Goal: Task Accomplishment & Management: Use online tool/utility

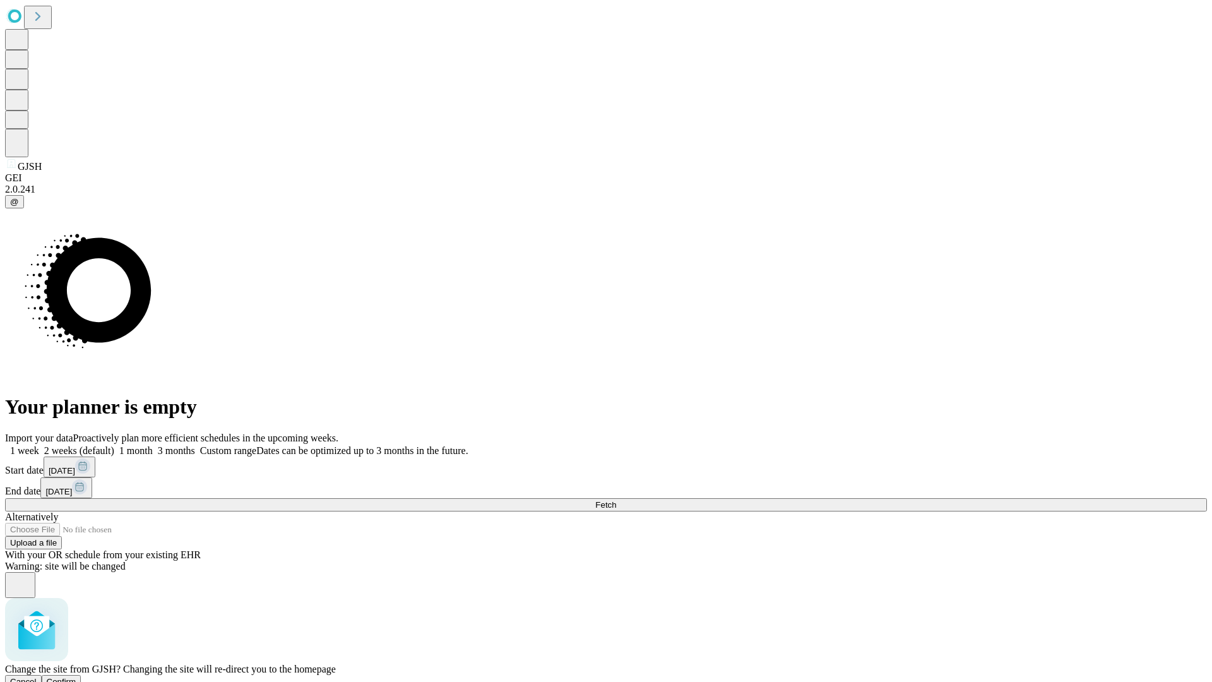
click at [76, 677] on span "Confirm" at bounding box center [62, 681] width 30 height 9
click at [39, 445] on label "1 week" at bounding box center [22, 450] width 34 height 11
click at [616, 500] on span "Fetch" at bounding box center [605, 504] width 21 height 9
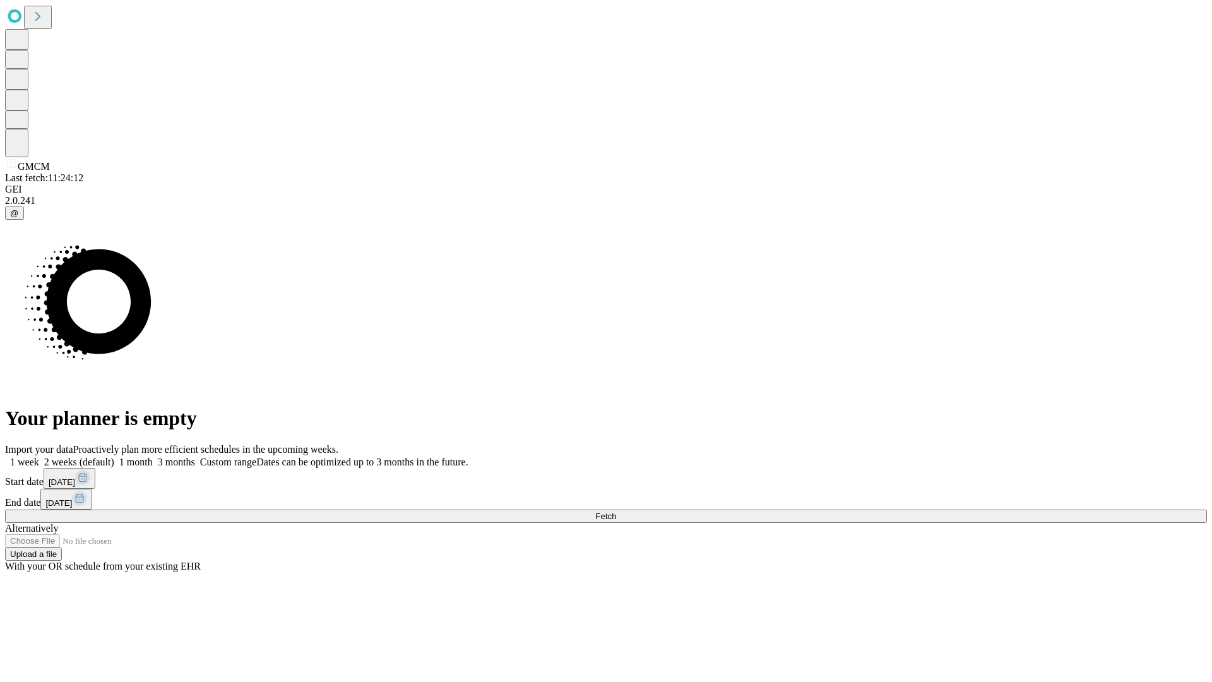
click at [39, 456] on label "1 week" at bounding box center [22, 461] width 34 height 11
click at [616, 511] on span "Fetch" at bounding box center [605, 515] width 21 height 9
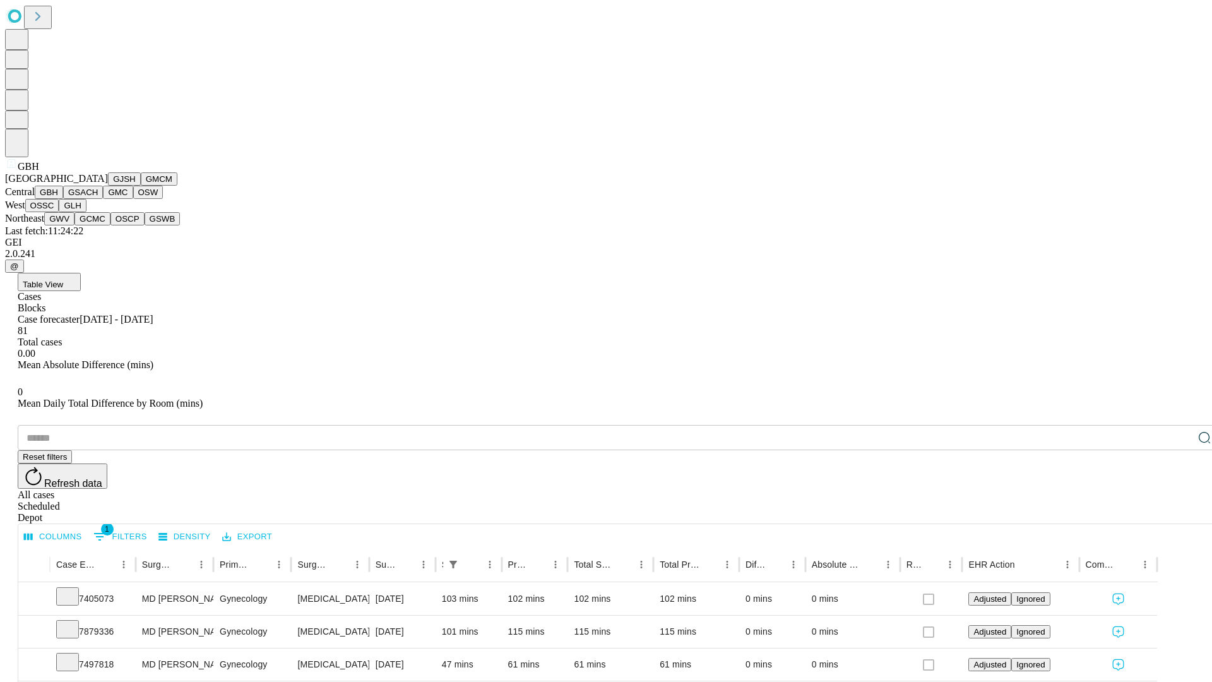
click at [98, 199] on button "GSACH" at bounding box center [83, 192] width 40 height 13
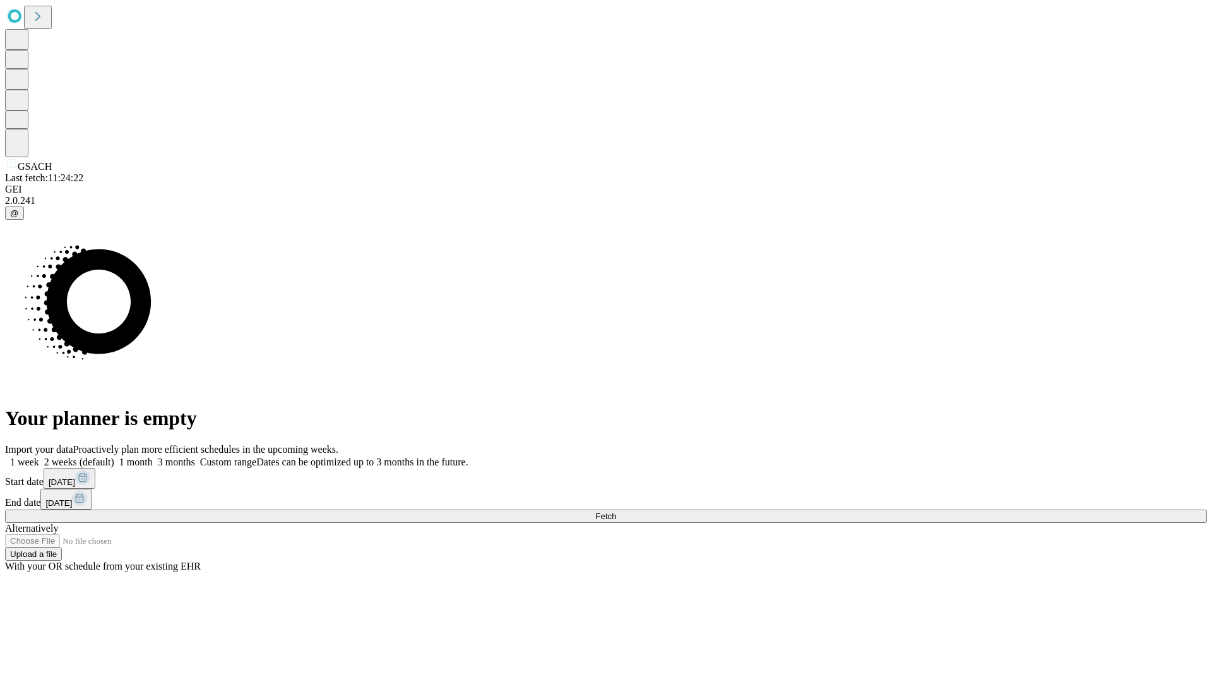
click at [39, 456] on label "1 week" at bounding box center [22, 461] width 34 height 11
click at [616, 511] on span "Fetch" at bounding box center [605, 515] width 21 height 9
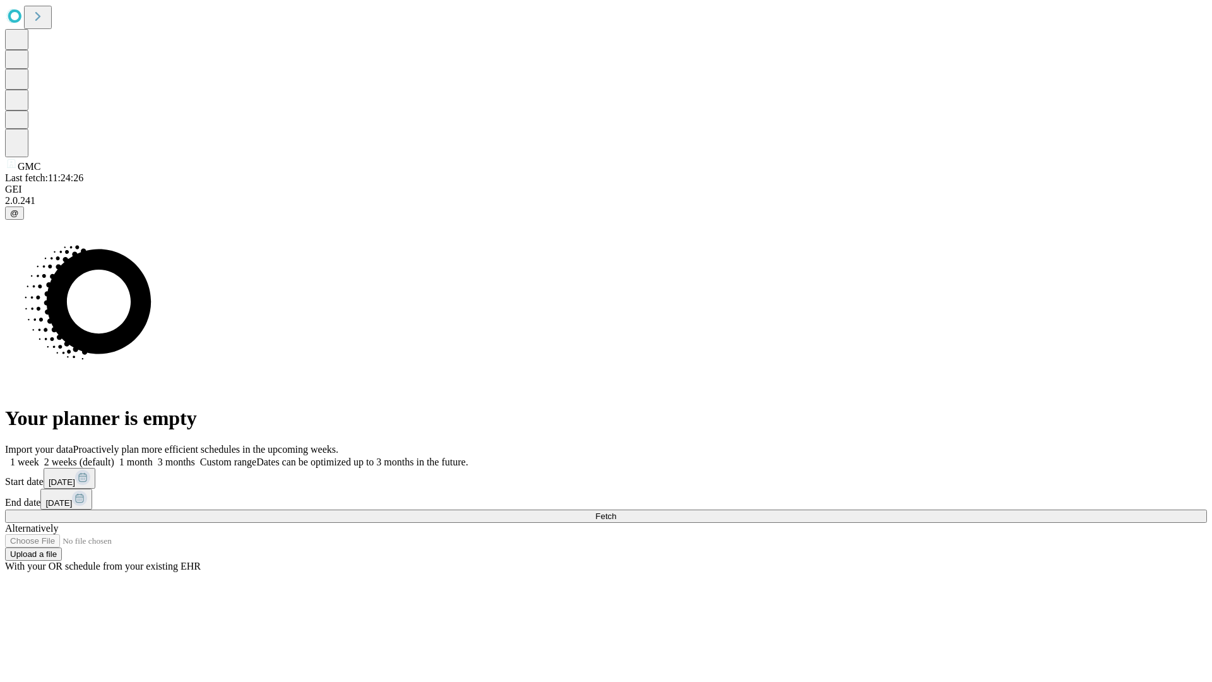
click at [39, 456] on label "1 week" at bounding box center [22, 461] width 34 height 11
click at [616, 511] on span "Fetch" at bounding box center [605, 515] width 21 height 9
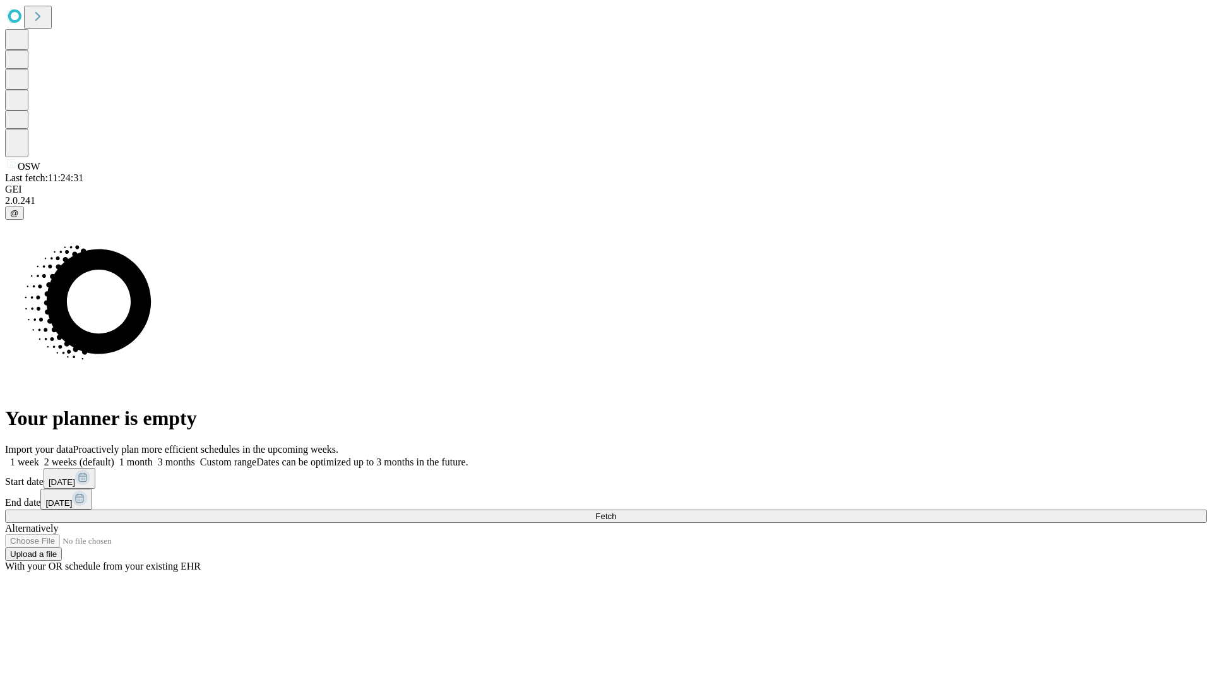
click at [39, 456] on label "1 week" at bounding box center [22, 461] width 34 height 11
click at [616, 511] on span "Fetch" at bounding box center [605, 515] width 21 height 9
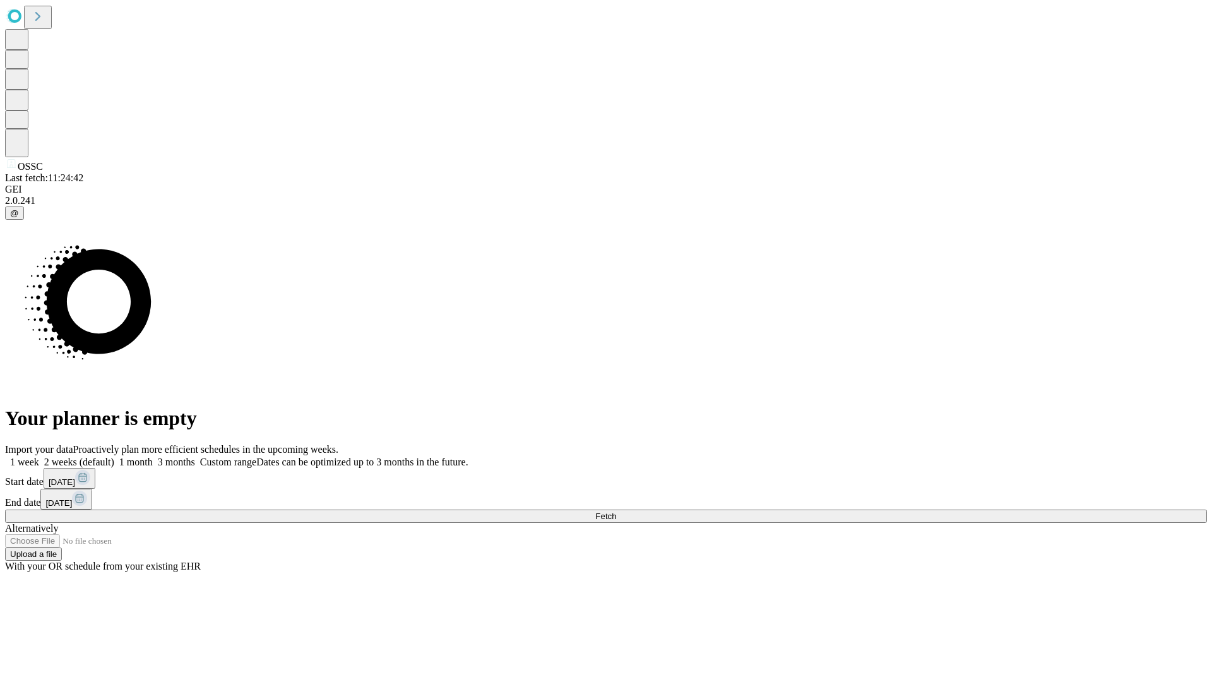
click at [39, 456] on label "1 week" at bounding box center [22, 461] width 34 height 11
click at [616, 511] on span "Fetch" at bounding box center [605, 515] width 21 height 9
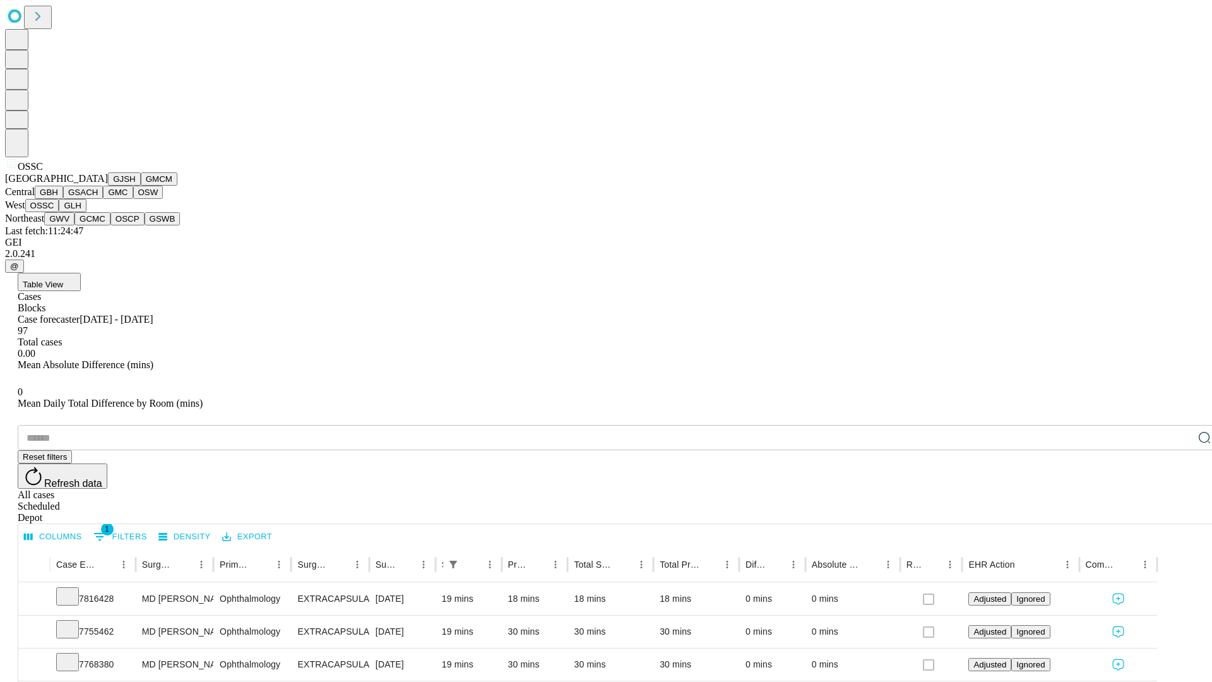
click at [86, 212] on button "GLH" at bounding box center [72, 205] width 27 height 13
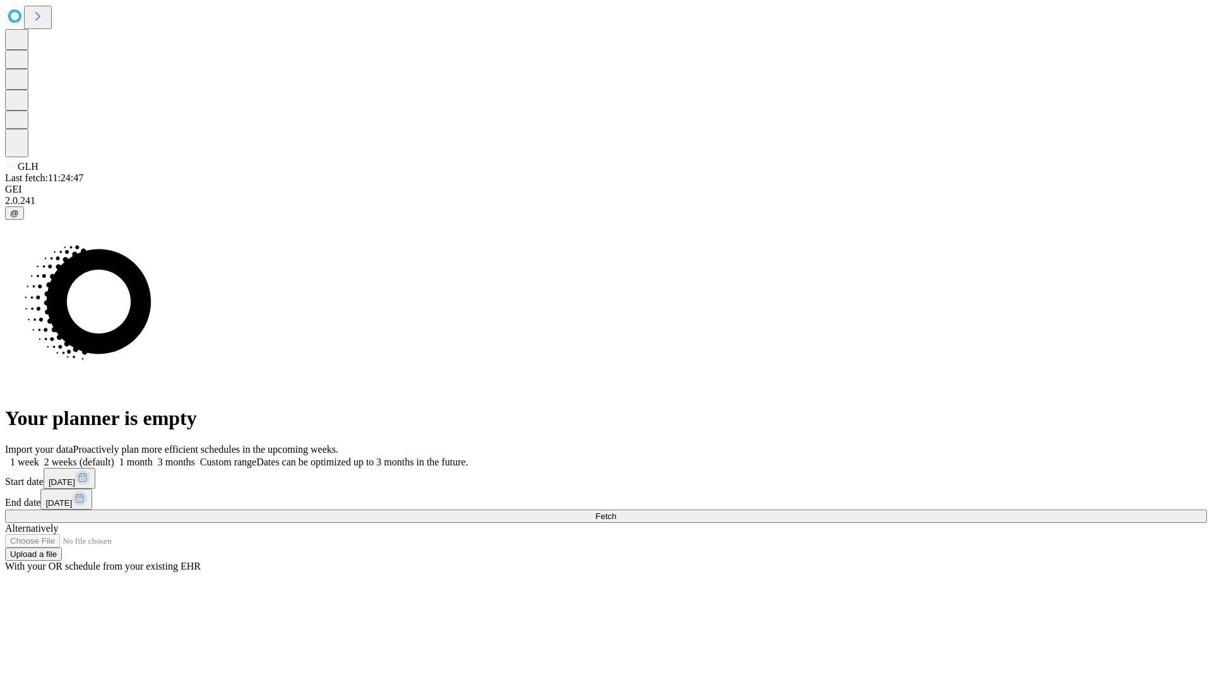
click at [39, 456] on label "1 week" at bounding box center [22, 461] width 34 height 11
click at [616, 511] on span "Fetch" at bounding box center [605, 515] width 21 height 9
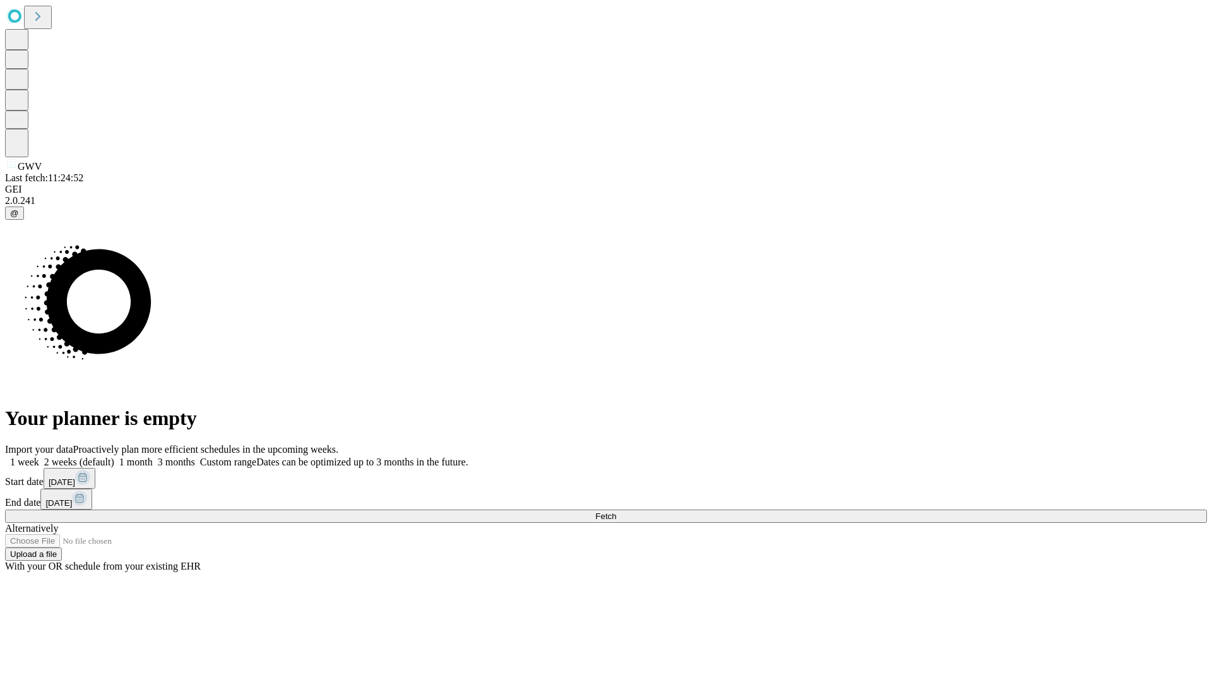
click at [39, 456] on label "1 week" at bounding box center [22, 461] width 34 height 11
click at [616, 511] on span "Fetch" at bounding box center [605, 515] width 21 height 9
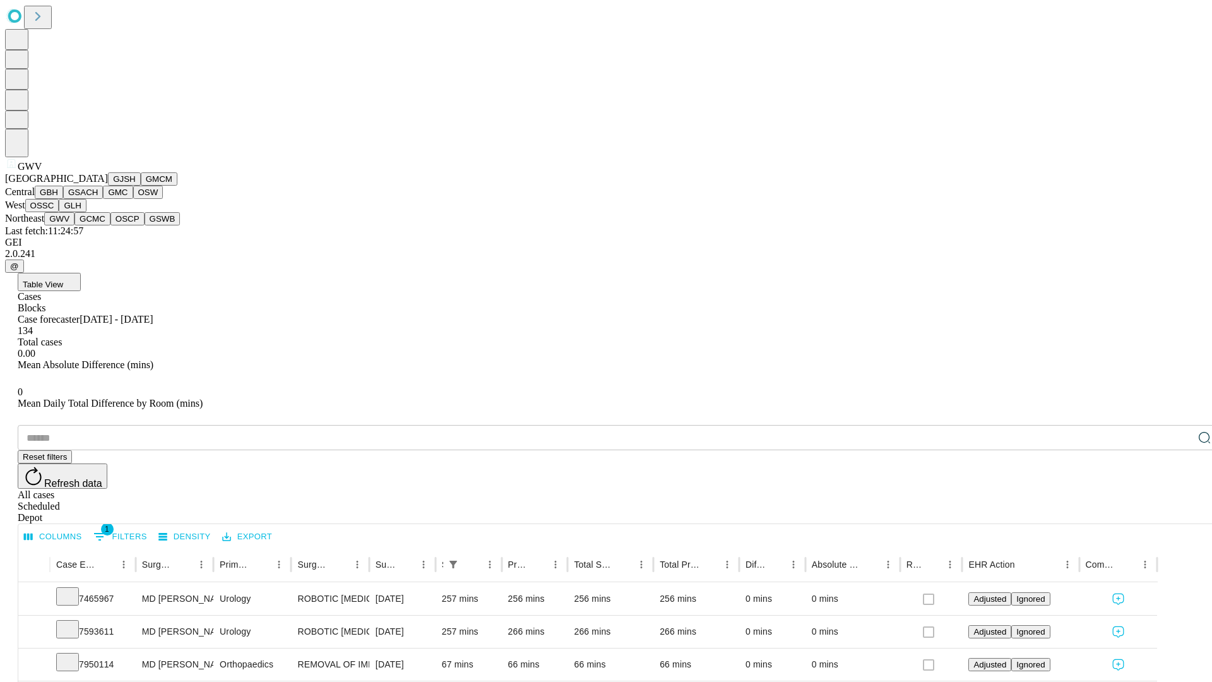
click at [98, 225] on button "GCMC" at bounding box center [92, 218] width 36 height 13
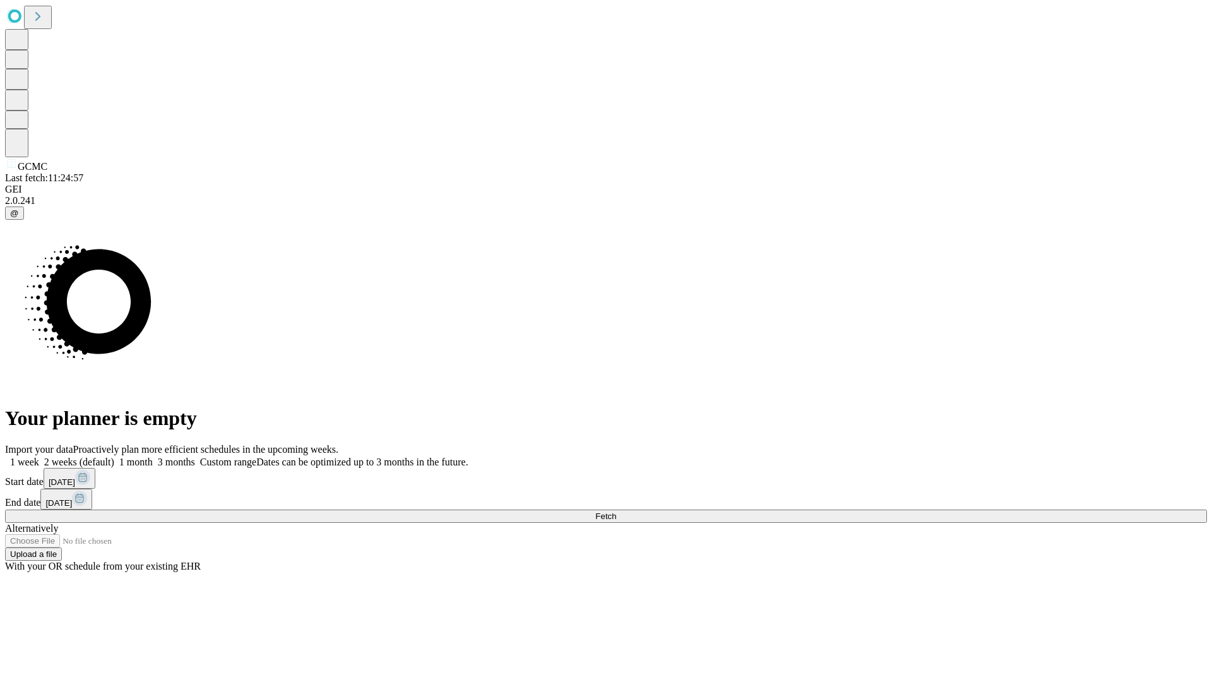
click at [39, 456] on label "1 week" at bounding box center [22, 461] width 34 height 11
click at [616, 511] on span "Fetch" at bounding box center [605, 515] width 21 height 9
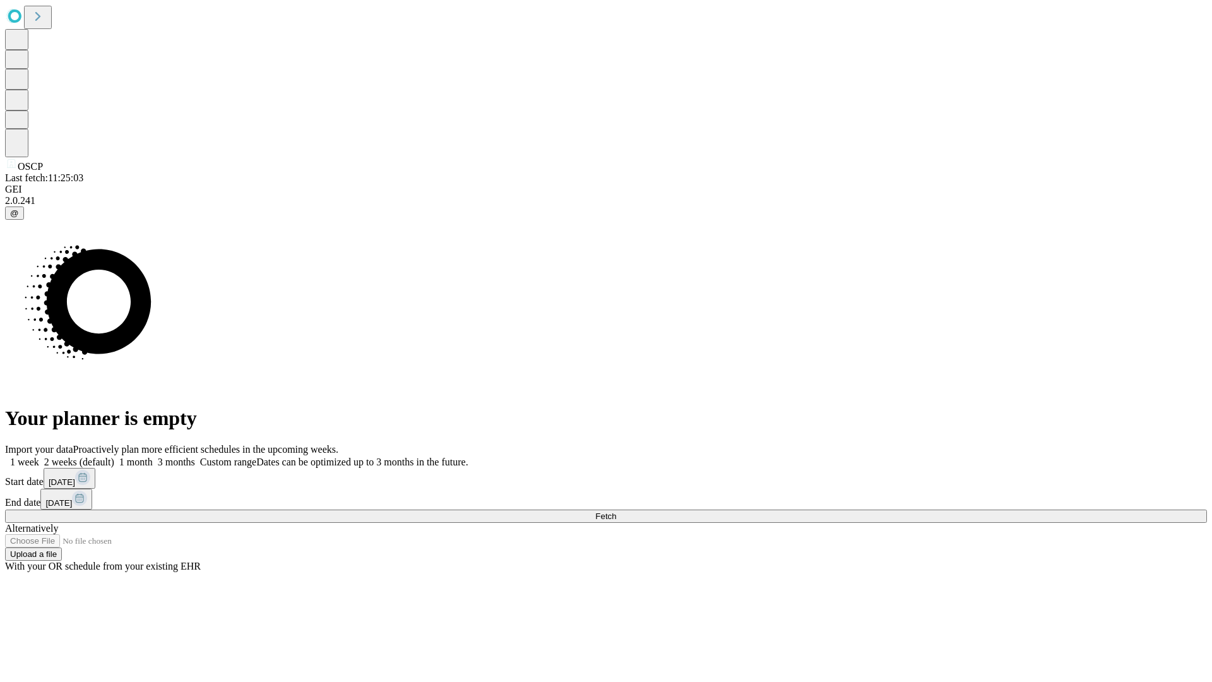
click at [39, 456] on label "1 week" at bounding box center [22, 461] width 34 height 11
click at [616, 511] on span "Fetch" at bounding box center [605, 515] width 21 height 9
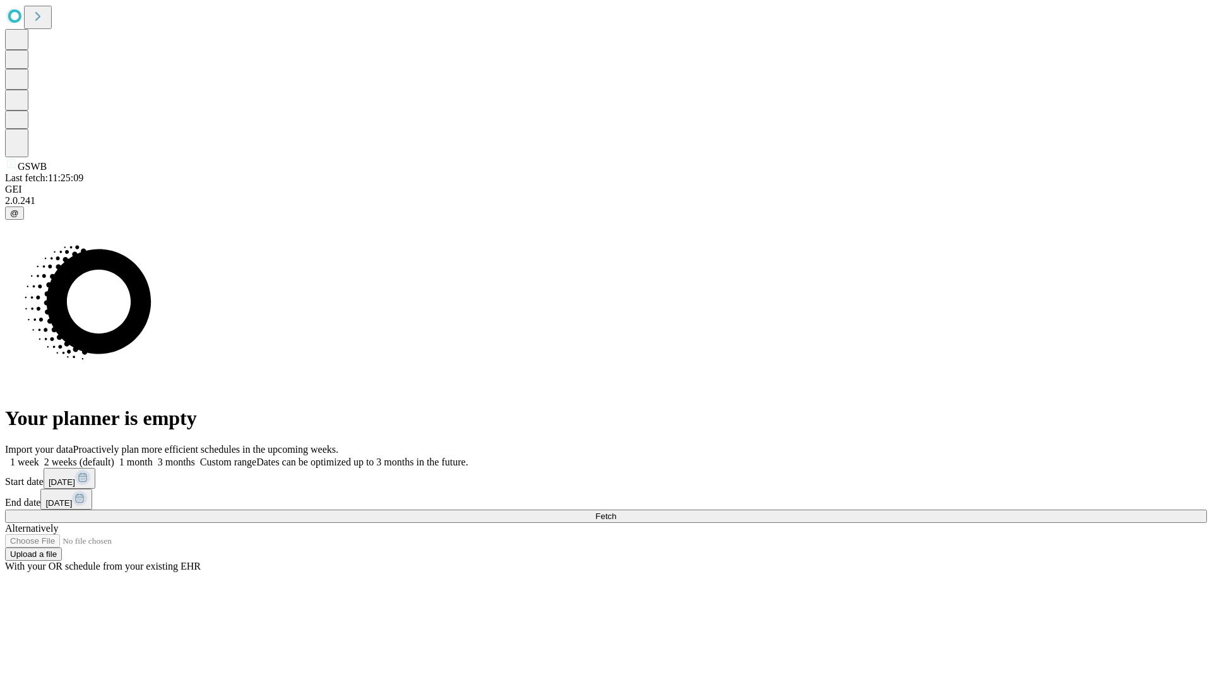
click at [39, 456] on label "1 week" at bounding box center [22, 461] width 34 height 11
click at [616, 511] on span "Fetch" at bounding box center [605, 515] width 21 height 9
